Goal: Task Accomplishment & Management: Complete application form

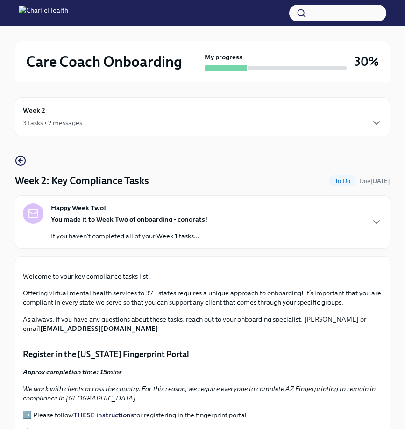
scroll to position [855, 0]
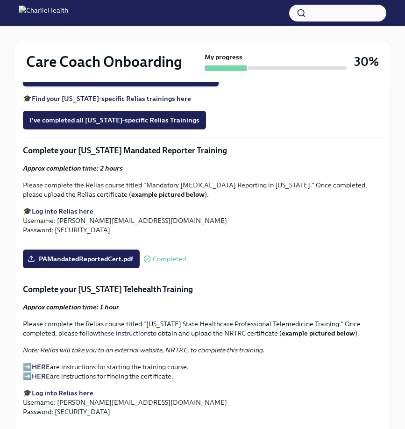
click at [136, 82] on span "I've completed all assigned Relias Trainings (main account)" at bounding box center [120, 76] width 183 height 9
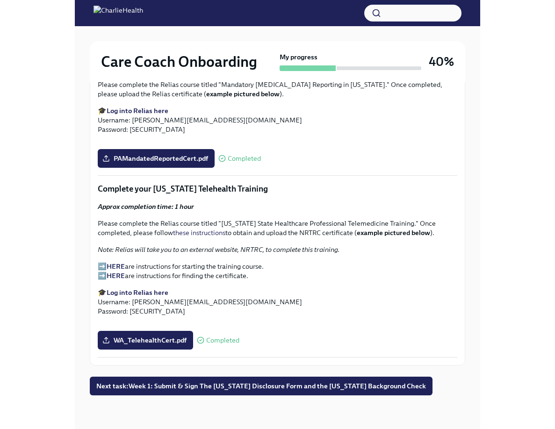
scroll to position [16, 0]
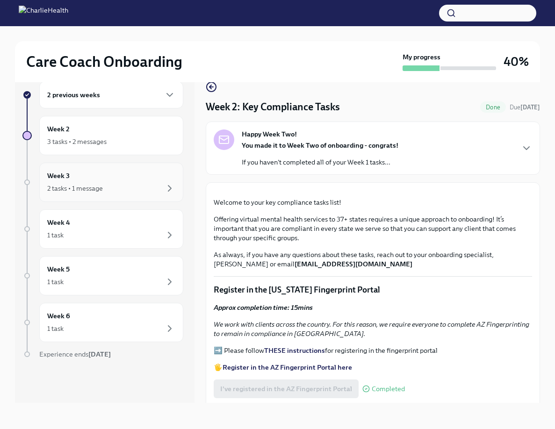
click at [145, 191] on div "2 tasks • 1 message" at bounding box center [111, 188] width 128 height 11
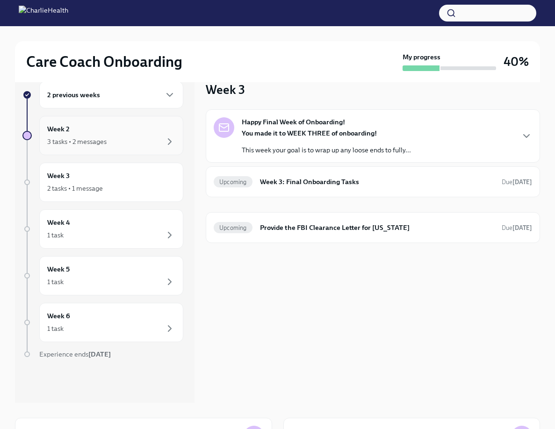
click at [141, 145] on div "3 tasks • 2 messages" at bounding box center [111, 141] width 128 height 11
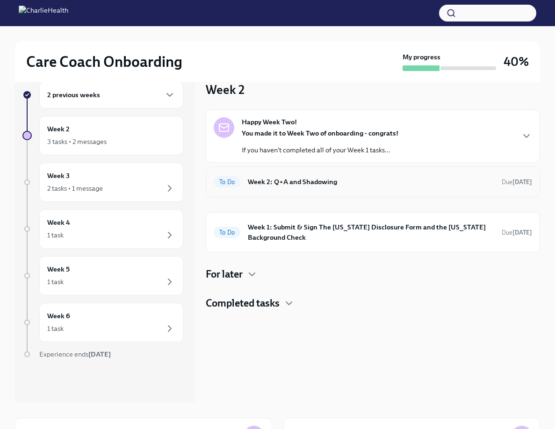
click at [277, 189] on div "To Do Week 2: Q+A and Shadowing Due [DATE]" at bounding box center [373, 181] width 318 height 15
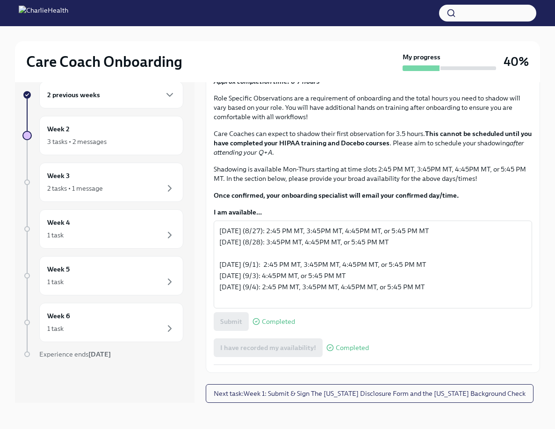
scroll to position [411, 0]
click at [268, 43] on button "I have attended my Q+A!" at bounding box center [258, 33] width 89 height 19
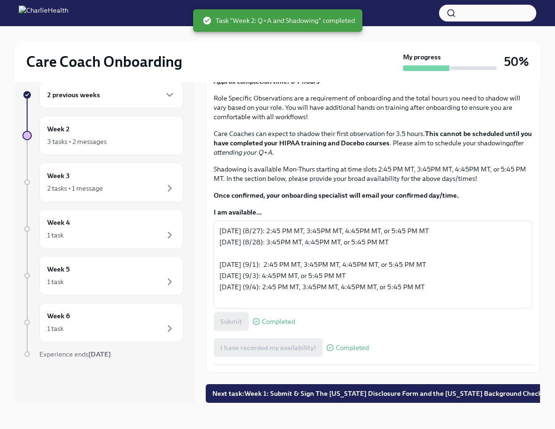
scroll to position [517, 0]
click at [121, 140] on div "3 tasks • 2 messages" at bounding box center [111, 141] width 128 height 11
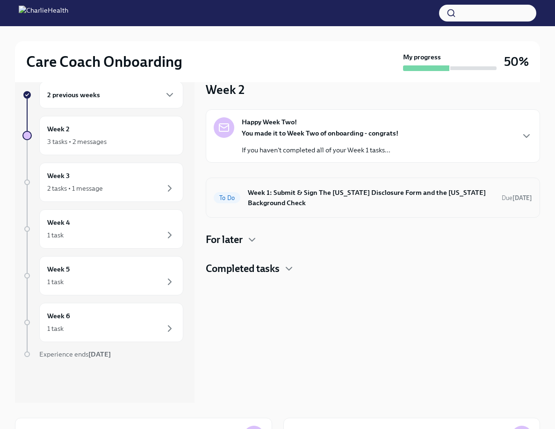
click at [269, 194] on h6 "Week 1: Submit & Sign The [US_STATE] Disclosure Form and the [US_STATE] Backgro…" at bounding box center [371, 197] width 246 height 21
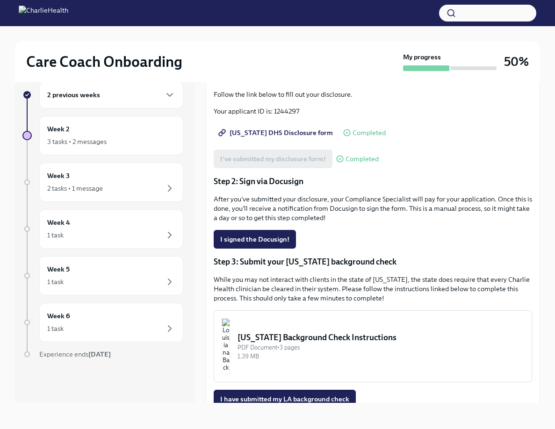
scroll to position [111, 0]
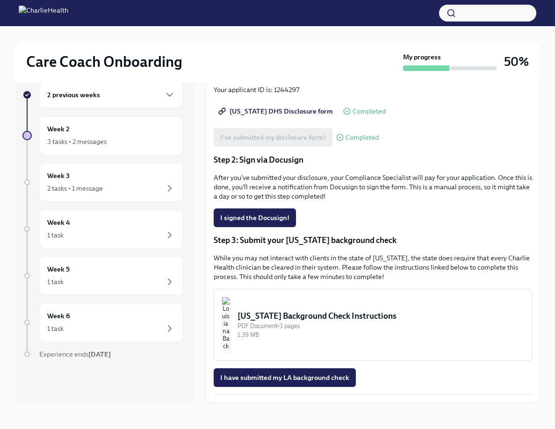
click at [301, 310] on button "[US_STATE] Background Check Instructions PDF Document • 3 pages 1.39 MB" at bounding box center [373, 325] width 318 height 72
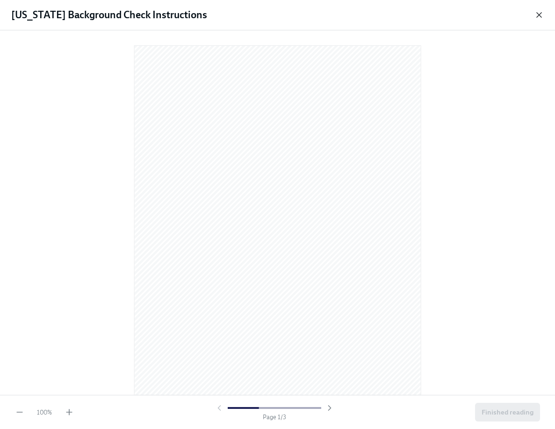
click at [405, 17] on icon "button" at bounding box center [538, 14] width 9 height 9
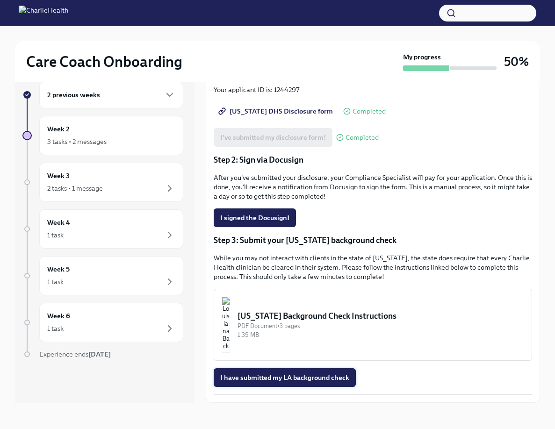
click at [303, 371] on button "I have submitted my LA background check" at bounding box center [285, 377] width 142 height 19
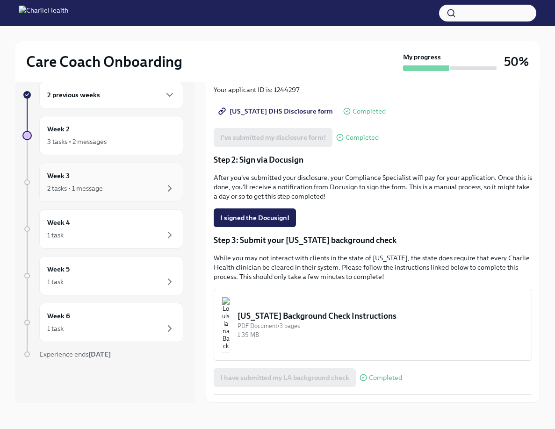
click at [123, 182] on div "Week 3 2 tasks • 1 message" at bounding box center [111, 182] width 128 height 23
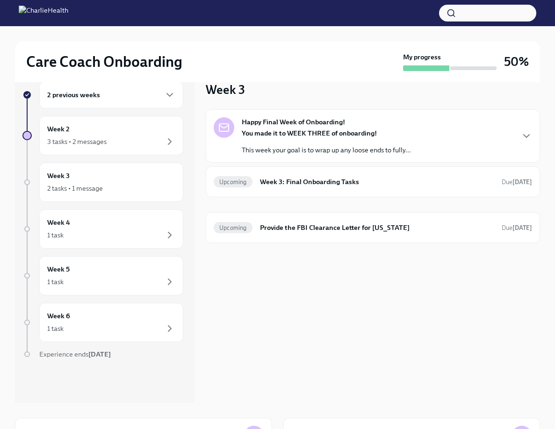
click at [238, 157] on div "Happy Final Week of Onboarding! You made it to WEEK THREE of onboarding! This w…" at bounding box center [373, 135] width 334 height 53
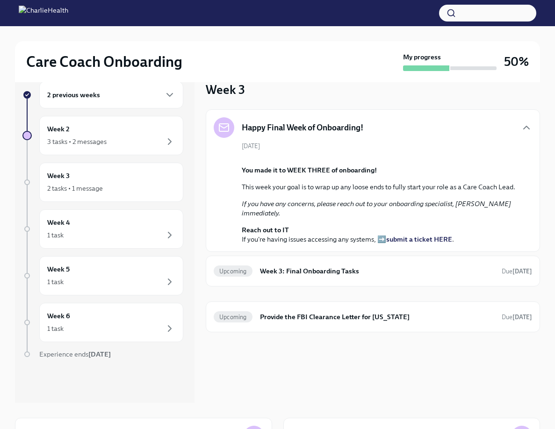
click at [251, 150] on span "[DATE]" at bounding box center [251, 146] width 18 height 9
click at [315, 276] on h6 "Week 3: Final Onboarding Tasks" at bounding box center [377, 271] width 234 height 10
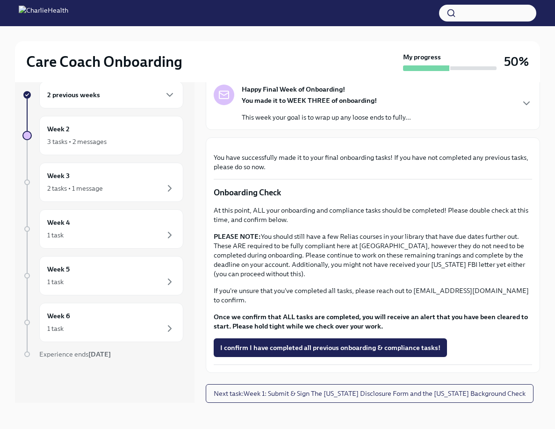
scroll to position [199, 0]
click at [112, 190] on div "2 tasks • 1 message" at bounding box center [111, 188] width 128 height 11
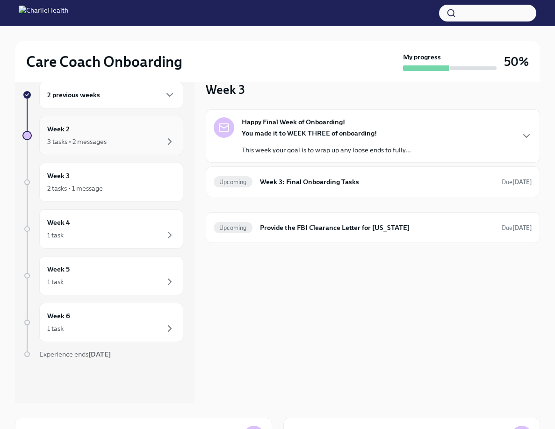
click at [112, 142] on div "3 tasks • 2 messages" at bounding box center [111, 141] width 128 height 11
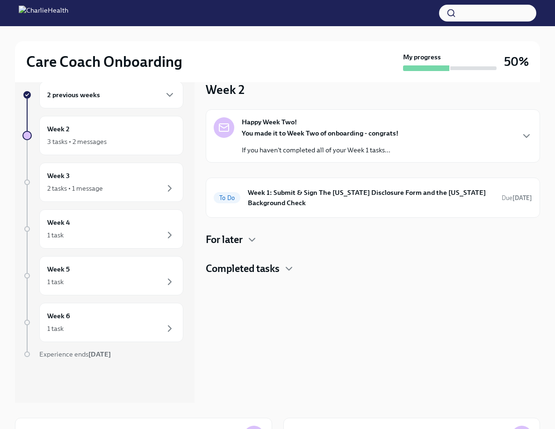
click at [313, 151] on p "If you haven't completed all of your Week 1 tasks..." at bounding box center [320, 149] width 157 height 9
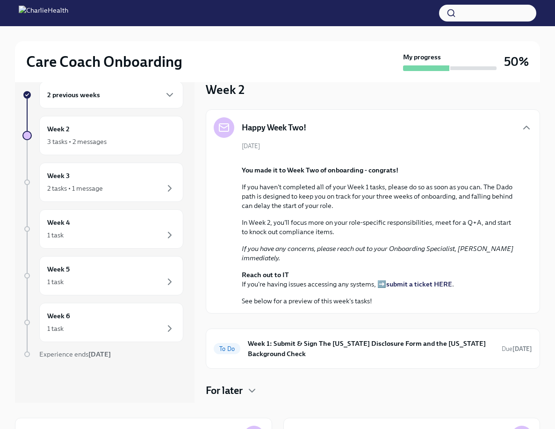
click at [314, 144] on div "[DATE] You made it to Week Two of onboarding - congrats! If you haven't complet…" at bounding box center [373, 224] width 318 height 164
click at [405, 129] on div "Happy Week Two!" at bounding box center [373, 127] width 318 height 21
click at [405, 132] on icon "button" at bounding box center [526, 127] width 11 height 11
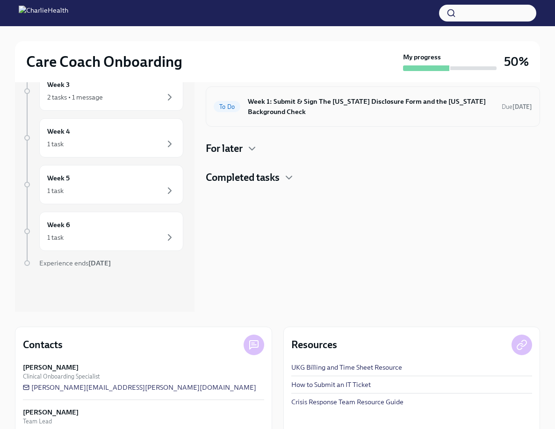
scroll to position [105, 0]
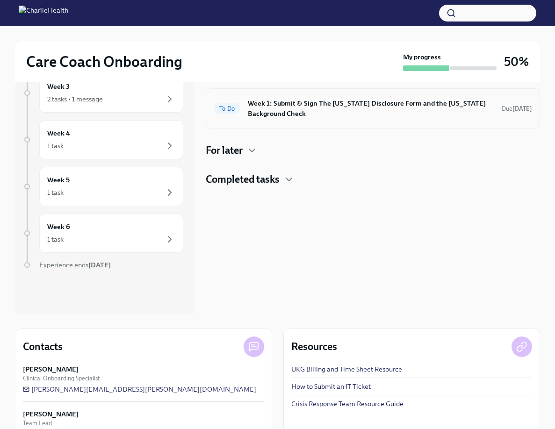
click at [268, 121] on div "To Do Week 1: Submit & Sign The [US_STATE] Disclosure Form and the [US_STATE] B…" at bounding box center [373, 108] width 334 height 40
click at [248, 111] on h6 "Week 1: Submit & Sign The [US_STATE] Disclosure Form and the [US_STATE] Backgro…" at bounding box center [371, 108] width 246 height 21
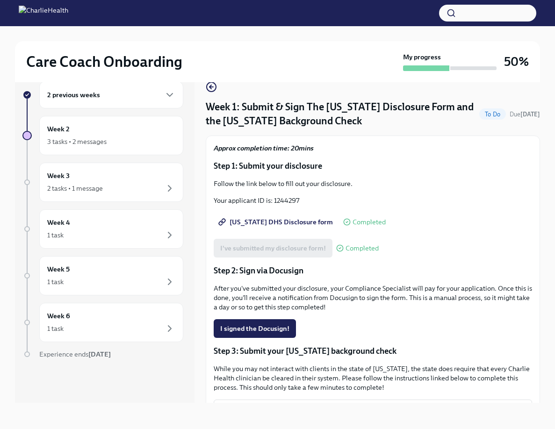
scroll to position [16, 0]
click at [257, 116] on h4 "Week 1: Submit & Sign The [US_STATE] Disclosure Form and the [US_STATE] Backgro…" at bounding box center [341, 114] width 270 height 28
